Goal: Information Seeking & Learning: Check status

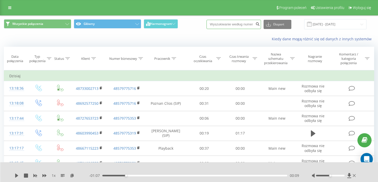
click at [236, 27] on input at bounding box center [233, 24] width 54 height 9
paste input "48796153065"
type input "48796153065"
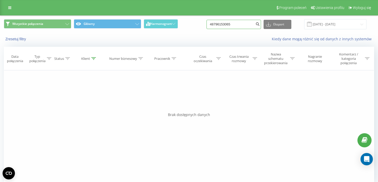
click at [245, 24] on input "48796153065" at bounding box center [233, 24] width 54 height 9
paste input "508533232"
type input "48508533232"
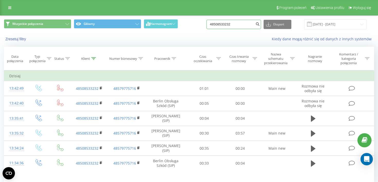
click at [242, 24] on input "48508533232" at bounding box center [233, 24] width 54 height 9
paste input "607636771"
type input "607636771"
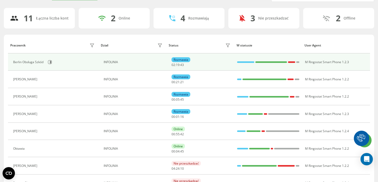
scroll to position [32, 0]
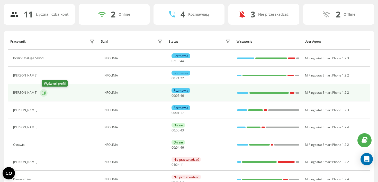
click at [46, 93] on icon at bounding box center [44, 93] width 4 height 4
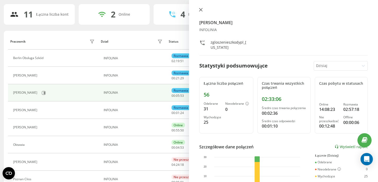
click at [198, 10] on button at bounding box center [200, 10] width 7 height 5
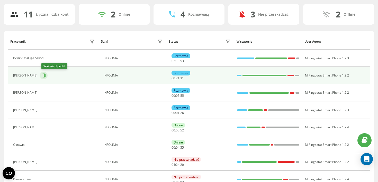
click at [48, 77] on button at bounding box center [44, 76] width 8 height 8
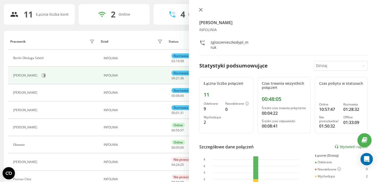
click at [203, 9] on button at bounding box center [200, 10] width 7 height 5
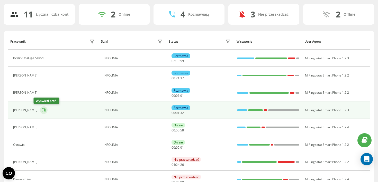
click at [40, 109] on button at bounding box center [44, 110] width 8 height 8
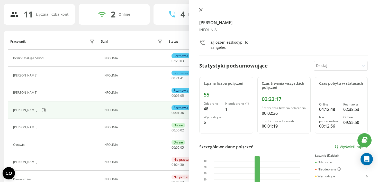
click at [200, 11] on icon at bounding box center [201, 10] width 4 height 4
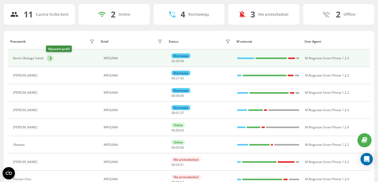
click at [49, 58] on icon at bounding box center [50, 58] width 4 height 4
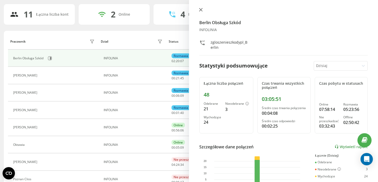
click at [200, 11] on icon at bounding box center [201, 10] width 4 height 4
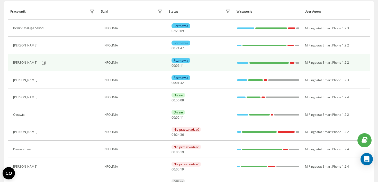
scroll to position [69, 0]
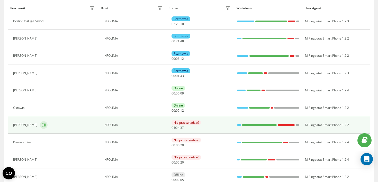
click at [40, 125] on button at bounding box center [44, 125] width 8 height 8
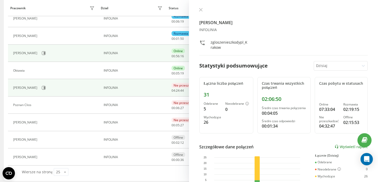
scroll to position [109, 0]
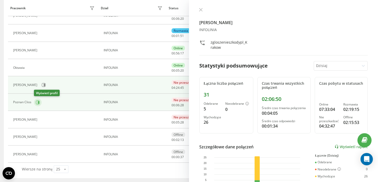
click at [38, 103] on icon at bounding box center [38, 103] width 4 height 4
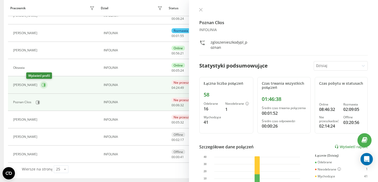
click at [42, 85] on icon at bounding box center [44, 85] width 4 height 4
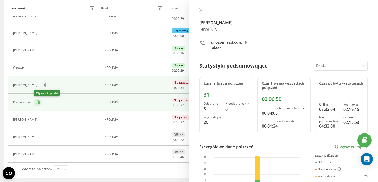
click at [39, 103] on icon at bounding box center [38, 103] width 4 height 4
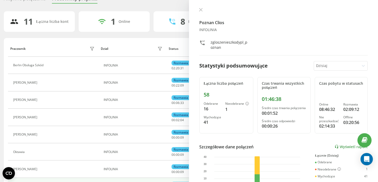
scroll to position [24, 0]
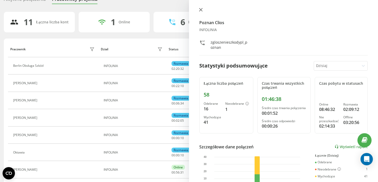
click at [200, 11] on icon at bounding box center [201, 10] width 4 height 4
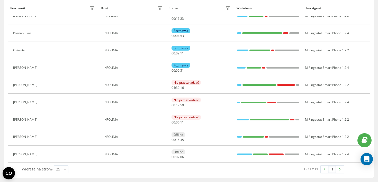
scroll to position [19, 0]
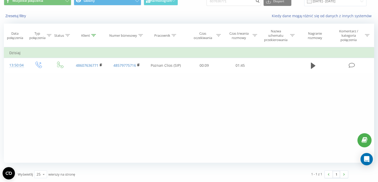
scroll to position [24, 0]
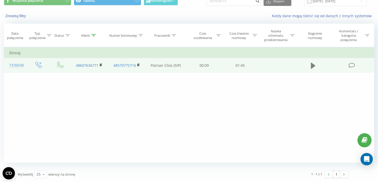
click at [314, 66] on icon at bounding box center [313, 66] width 5 height 6
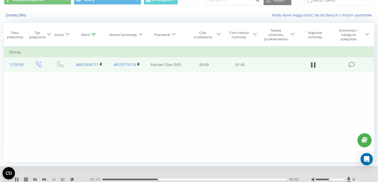
click at [27, 180] on icon at bounding box center [26, 180] width 4 height 4
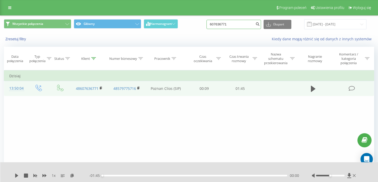
click at [236, 24] on input "607636771" at bounding box center [233, 24] width 54 height 9
paste input "61 020 593"
type input "661 020 593"
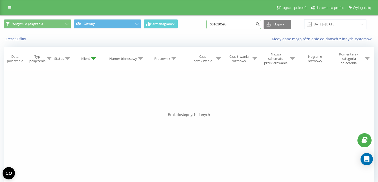
click at [245, 27] on input "661020593" at bounding box center [233, 24] width 54 height 9
paste input "020"
type input "661 020 593"
click at [242, 27] on input "661020593" at bounding box center [233, 24] width 54 height 9
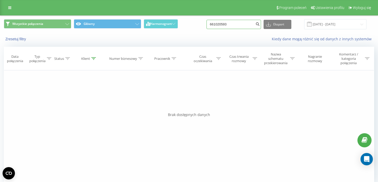
click at [242, 27] on input "661020593" at bounding box center [233, 24] width 54 height 9
paste input "507962273"
type input "507962273"
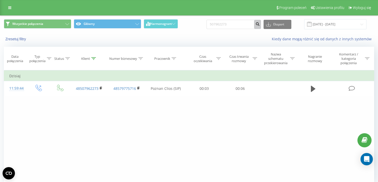
click at [261, 27] on button "submit" at bounding box center [257, 24] width 7 height 9
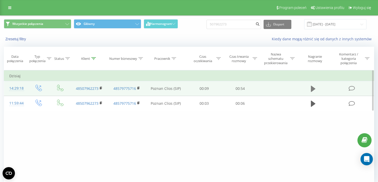
click at [313, 89] on icon at bounding box center [313, 89] width 5 height 6
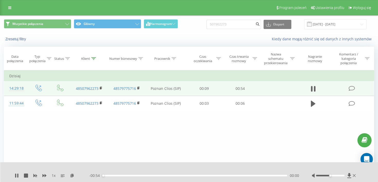
click at [339, 176] on div at bounding box center [330, 176] width 28 height 2
click at [103, 176] on div "00:03" at bounding box center [194, 176] width 185 height 2
click at [315, 89] on icon at bounding box center [315, 89] width 2 height 6
